Goal: Transaction & Acquisition: Purchase product/service

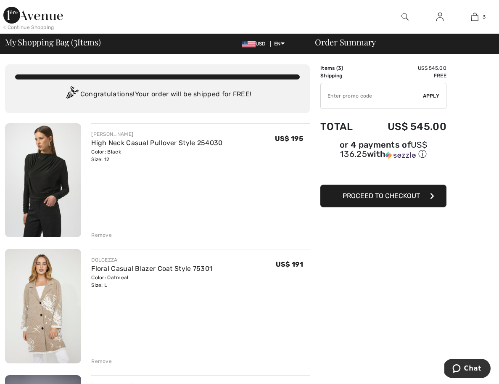
click at [385, 197] on span "Proceed to Checkout" at bounding box center [380, 196] width 77 height 8
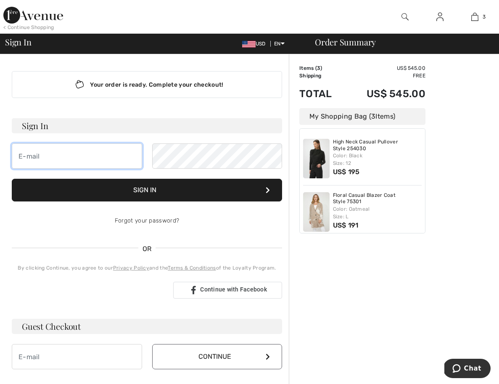
type input "nancy@mikecanning.com"
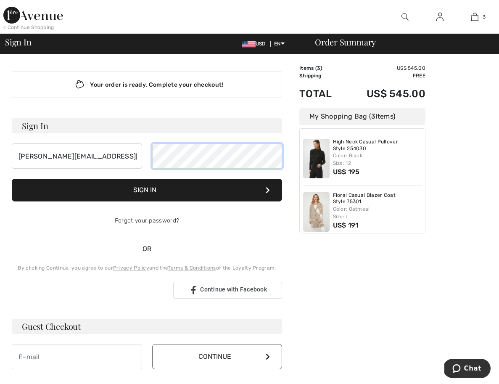
click at [147, 190] on button "Sign In" at bounding box center [147, 190] width 270 height 23
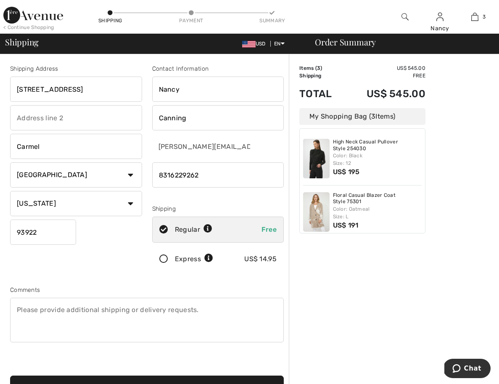
drag, startPoint x: 92, startPoint y: 89, endPoint x: -19, endPoint y: 87, distance: 111.3
type input "[STREET_ADDRESS]"
type input "[PERSON_NAME]"
drag, startPoint x: 201, startPoint y: 176, endPoint x: 169, endPoint y: 174, distance: 32.0
type input "8312366433"
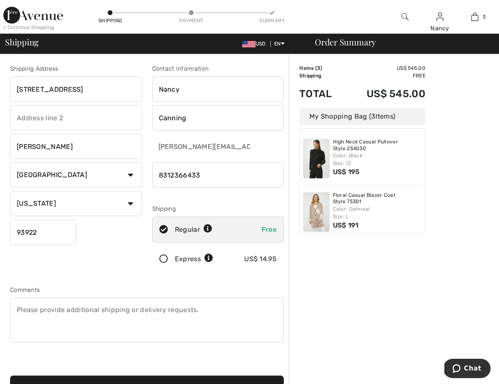
click at [161, 260] on icon at bounding box center [163, 259] width 22 height 9
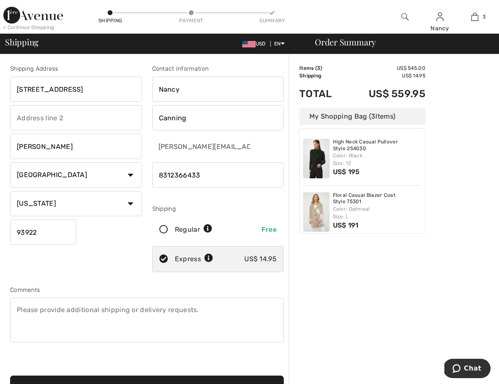
select select "MT"
drag, startPoint x: 46, startPoint y: 233, endPoint x: -35, endPoint y: 224, distance: 81.9
click at [0, 224] on html "We value your privacy We use cookies to enhance your browsing experience, serve…" at bounding box center [249, 192] width 499 height 384
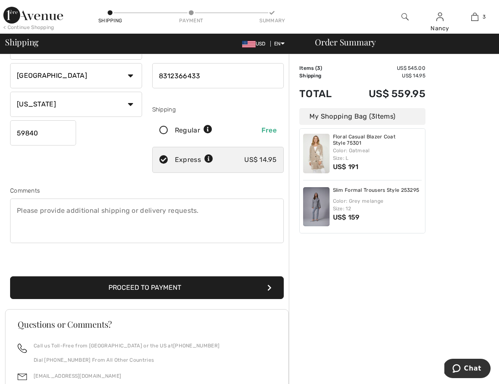
scroll to position [105, 0]
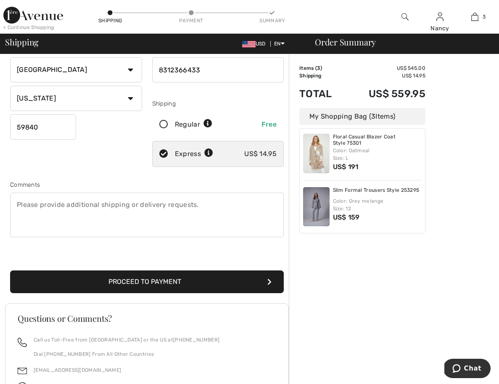
type input "59840"
click at [188, 281] on button "Proceed to Payment" at bounding box center [146, 281] width 273 height 23
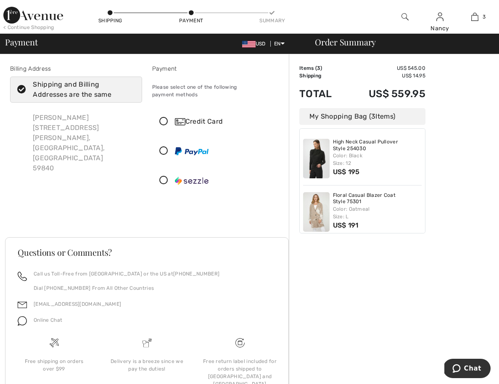
click at [21, 89] on icon at bounding box center [22, 89] width 22 height 9
click at [129, 89] on input "Shipping and Billing Addresses are the same" at bounding box center [131, 89] width 5 height 25
checkbox input "false"
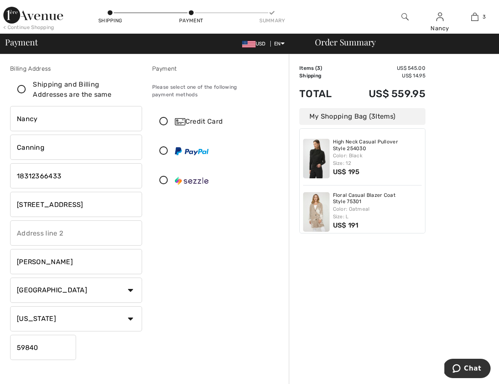
drag, startPoint x: 63, startPoint y: 204, endPoint x: -31, endPoint y: 198, distance: 93.9
type input "P O Box 223239"
drag, startPoint x: 55, startPoint y: 260, endPoint x: -32, endPoint y: 257, distance: 87.0
type input "Carmel"
select select "CA"
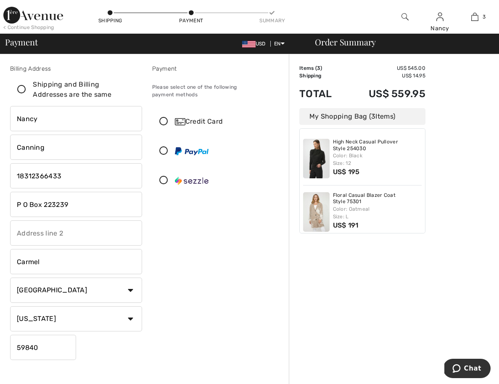
drag, startPoint x: 41, startPoint y: 348, endPoint x: -35, endPoint y: 336, distance: 77.1
type input "93922"
click at [164, 117] on icon at bounding box center [163, 121] width 22 height 9
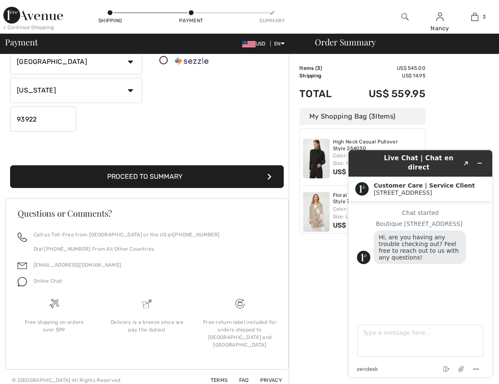
scroll to position [227, 0]
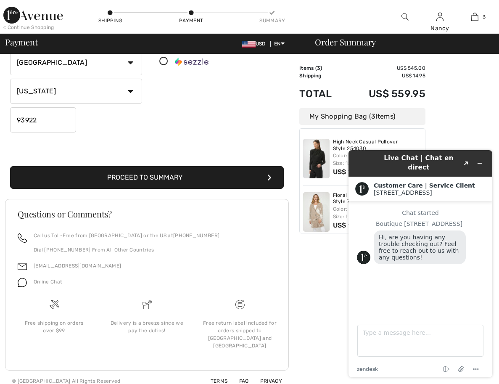
click at [216, 178] on button "Proceed to Summary" at bounding box center [146, 177] width 273 height 23
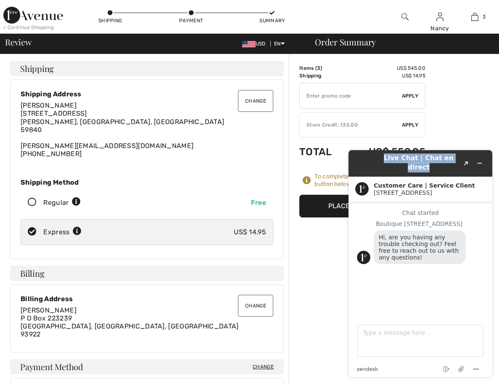
drag, startPoint x: 368, startPoint y: 162, endPoint x: 579, endPoint y: 113, distance: 216.4
click at [498, 143] on html "Live Chat | Chat en direct Created with Sketch. Customer Care | Service Client …" at bounding box center [420, 263] width 157 height 240
click at [481, 160] on icon "Minimize widget" at bounding box center [479, 163] width 6 height 6
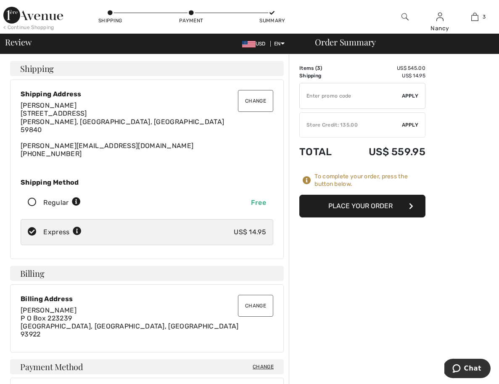
click at [406, 125] on span "Apply" at bounding box center [410, 125] width 17 height 8
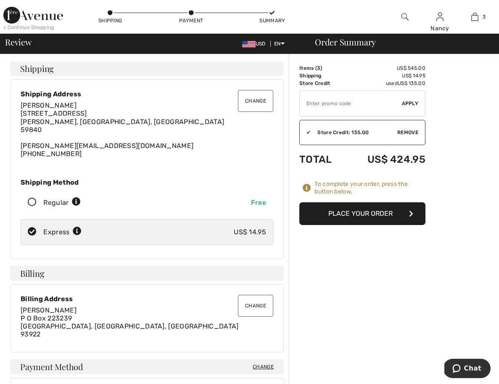
click at [353, 215] on button "Place Your Order" at bounding box center [362, 213] width 126 height 23
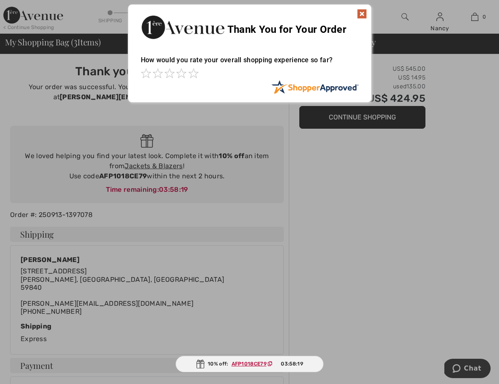
click at [361, 13] on img at bounding box center [362, 14] width 10 height 10
